Goal: Transaction & Acquisition: Purchase product/service

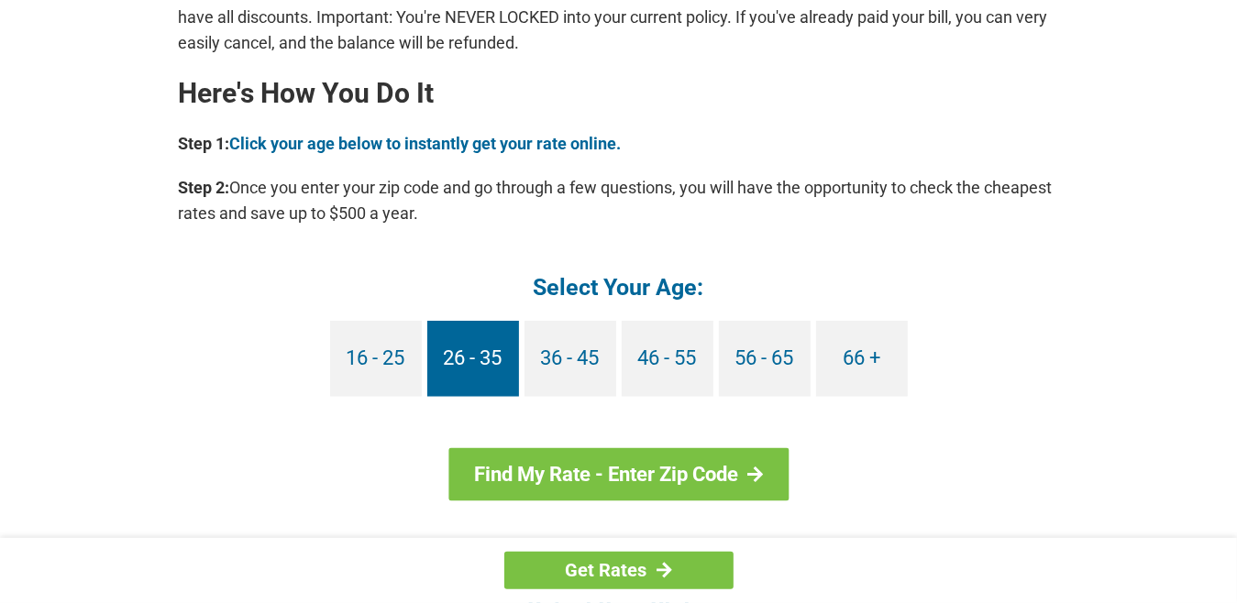
scroll to position [1651, 0]
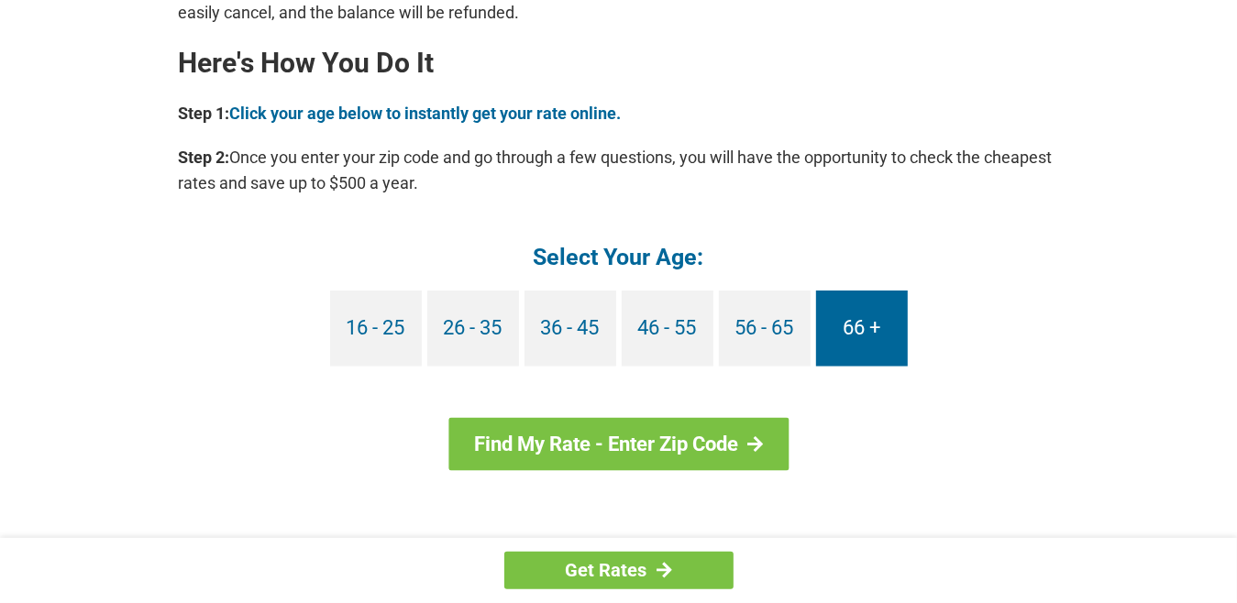
click at [839, 328] on link "66 +" at bounding box center [862, 329] width 92 height 76
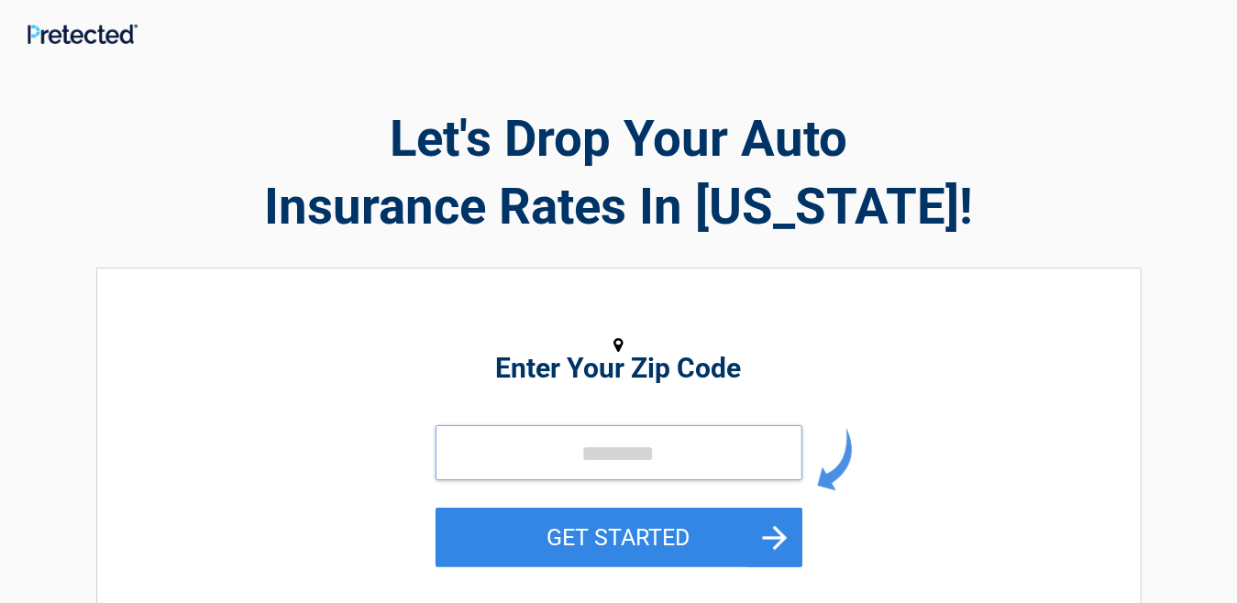
click at [539, 444] on input "tel" at bounding box center [619, 452] width 367 height 55
click at [551, 440] on input "tel" at bounding box center [619, 452] width 367 height 55
click at [556, 447] on input "tel" at bounding box center [619, 452] width 367 height 55
click at [559, 443] on input "tel" at bounding box center [619, 452] width 367 height 55
click at [556, 436] on input "tel" at bounding box center [619, 452] width 367 height 55
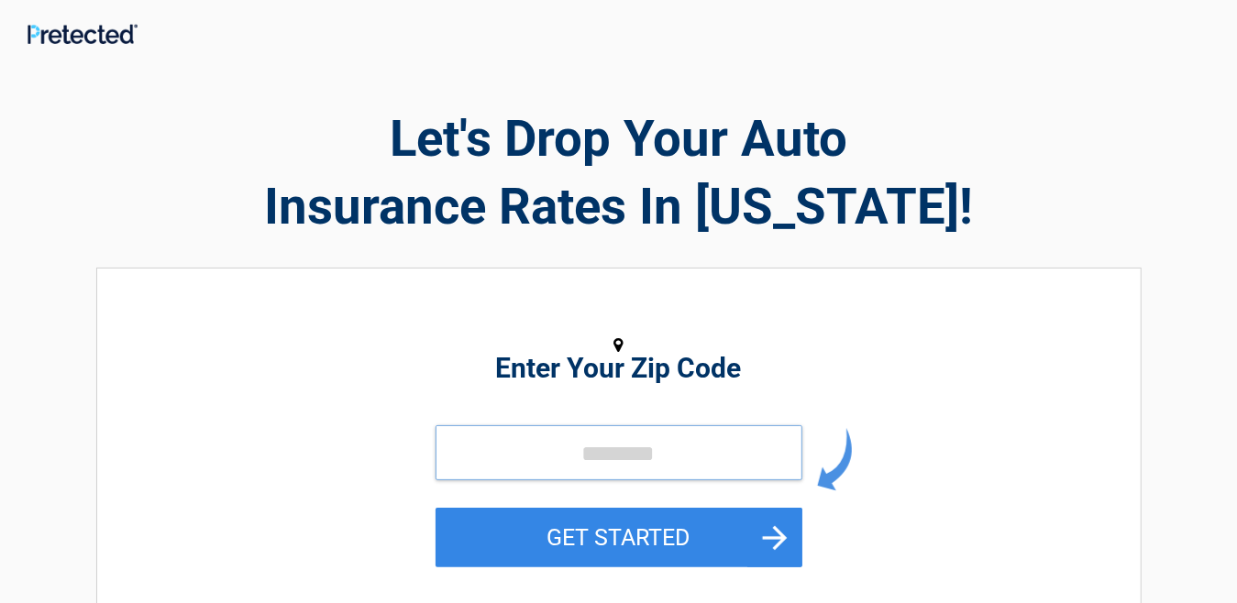
click at [569, 480] on input "tel" at bounding box center [619, 452] width 367 height 55
drag, startPoint x: 559, startPoint y: 461, endPoint x: 563, endPoint y: 474, distance: 13.4
click at [563, 474] on input "tel" at bounding box center [619, 452] width 367 height 55
click at [469, 460] on input "tel" at bounding box center [619, 452] width 367 height 55
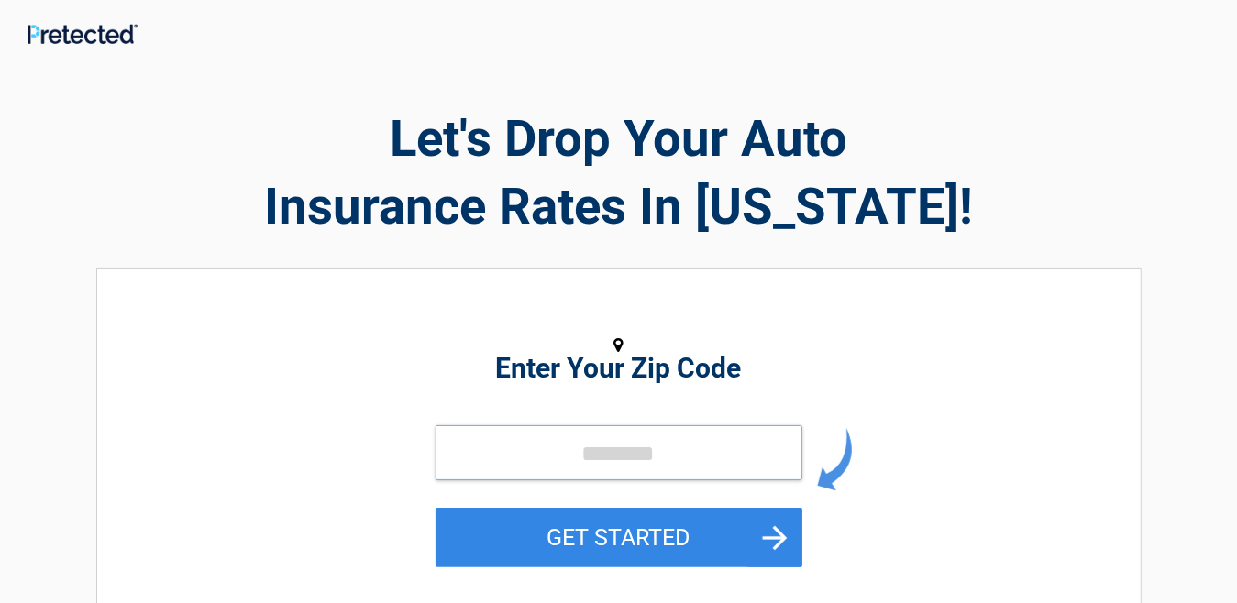
click at [468, 459] on input "tel" at bounding box center [619, 452] width 367 height 55
click at [466, 459] on input "tel" at bounding box center [619, 452] width 367 height 55
click at [745, 461] on input "tel" at bounding box center [619, 452] width 367 height 55
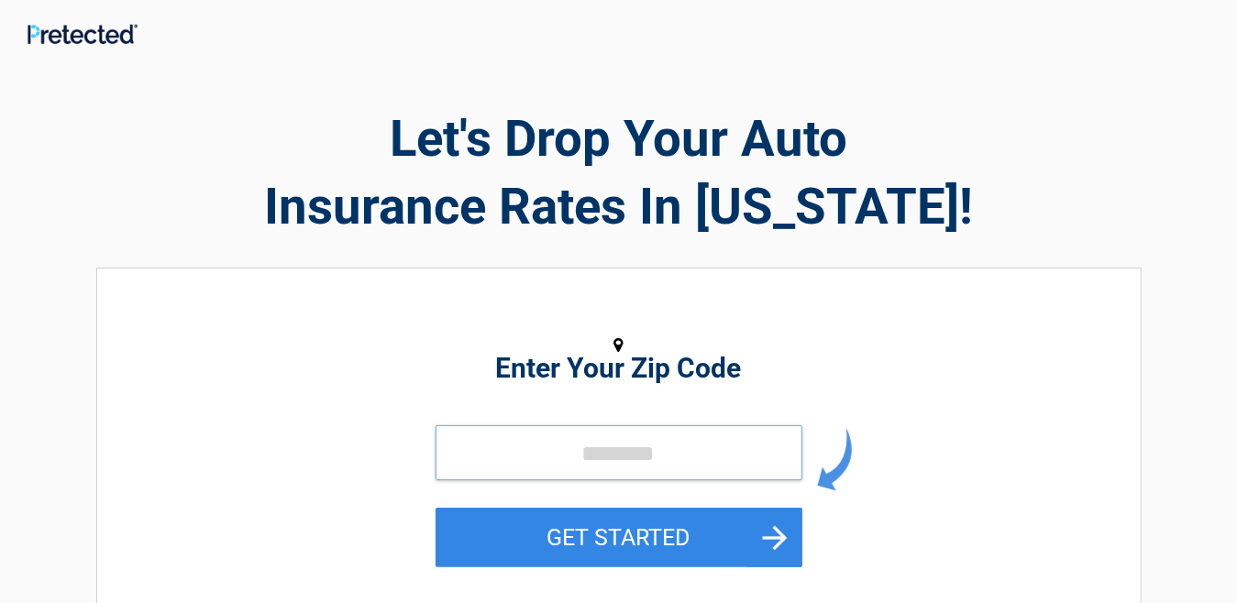
click at [745, 462] on input "tel" at bounding box center [619, 452] width 367 height 55
click at [726, 460] on input "tel" at bounding box center [619, 452] width 367 height 55
